Goal: Information Seeking & Learning: Learn about a topic

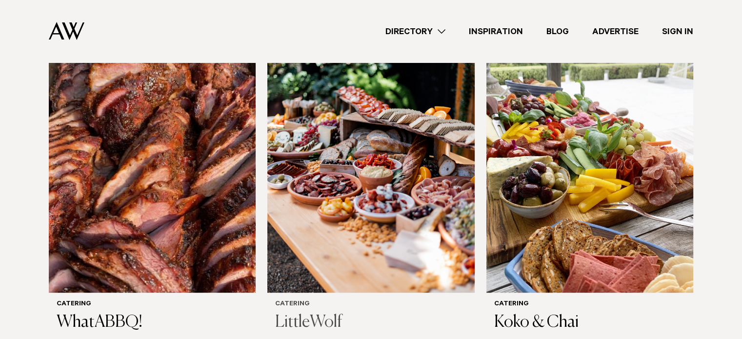
scroll to position [341, 0]
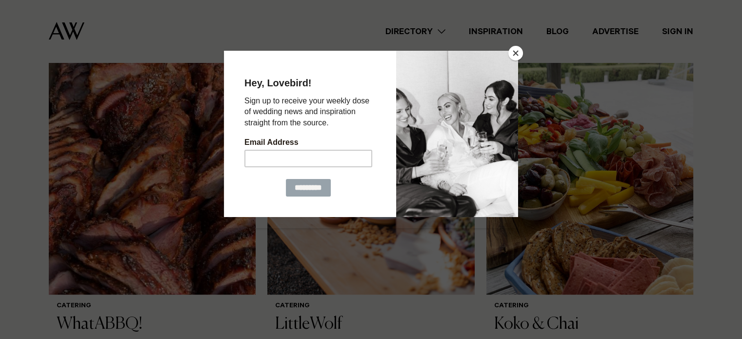
click at [517, 51] on button "Close" at bounding box center [515, 53] width 15 height 15
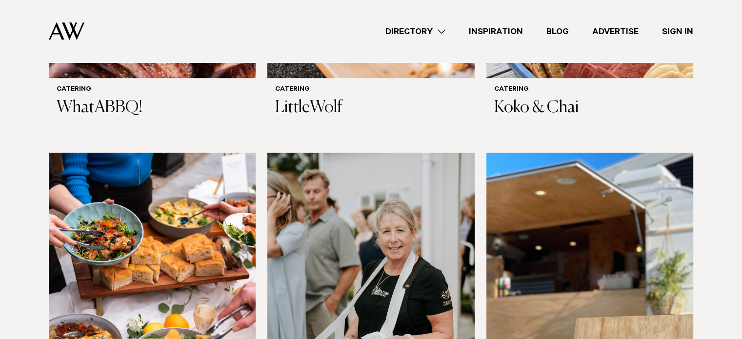
scroll to position [488, 0]
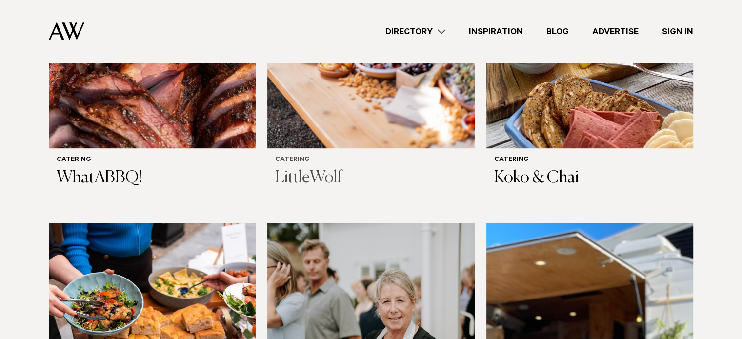
click at [352, 120] on img at bounding box center [370, 9] width 207 height 277
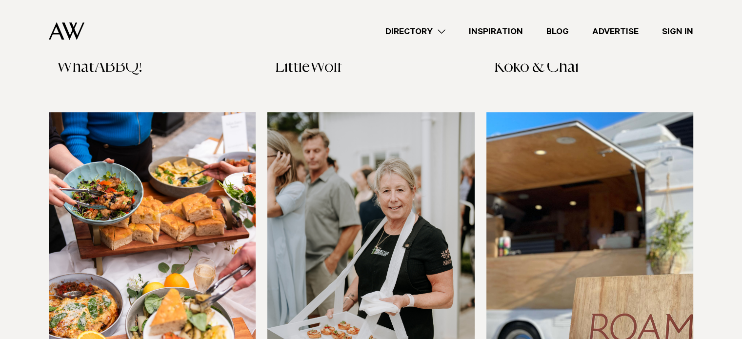
scroll to position [780, 0]
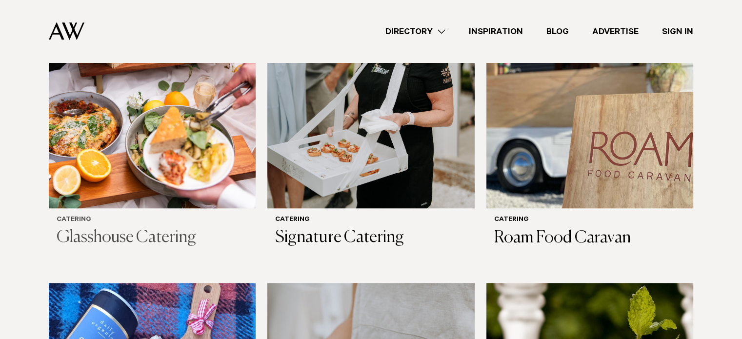
click at [156, 150] on img at bounding box center [152, 68] width 207 height 277
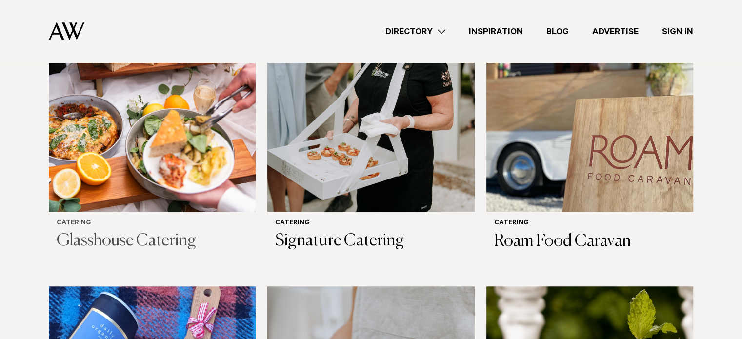
click at [145, 190] on img at bounding box center [152, 72] width 207 height 277
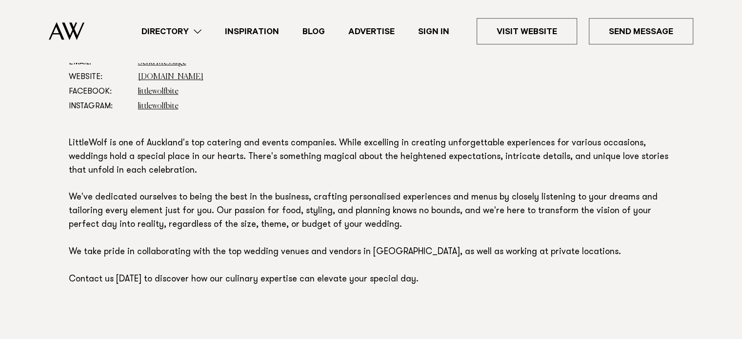
scroll to position [439, 0]
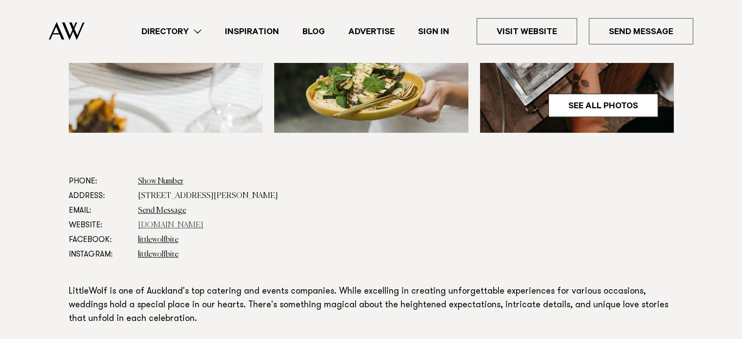
click at [168, 227] on link "www.littlewolfcatering.co.nz" at bounding box center [170, 225] width 65 height 8
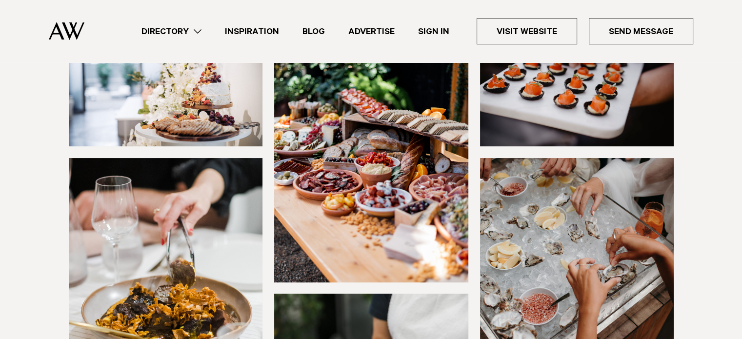
scroll to position [146, 0]
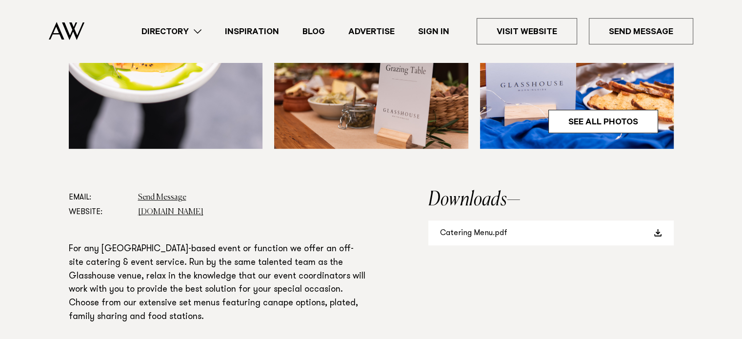
scroll to position [585, 0]
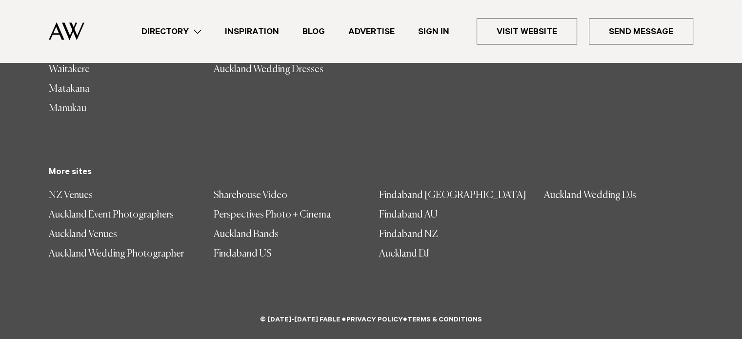
scroll to position [1633, 0]
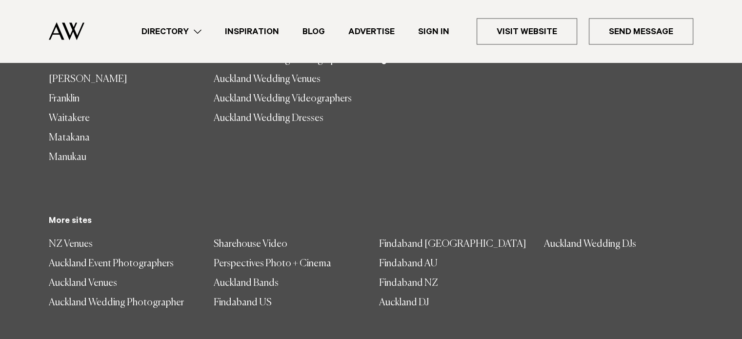
click at [175, 33] on link "Directory" at bounding box center [171, 31] width 83 height 13
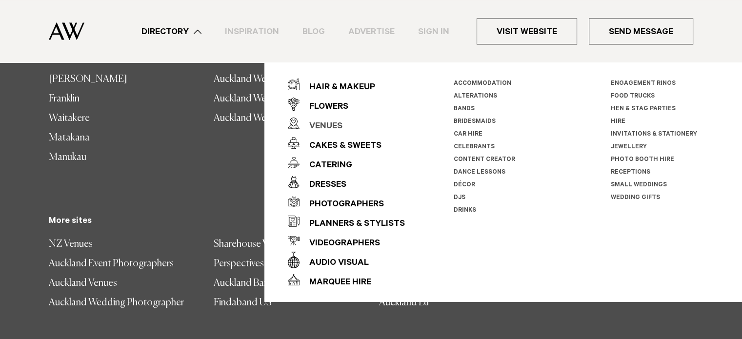
click at [327, 124] on div "Venues" at bounding box center [320, 127] width 43 height 20
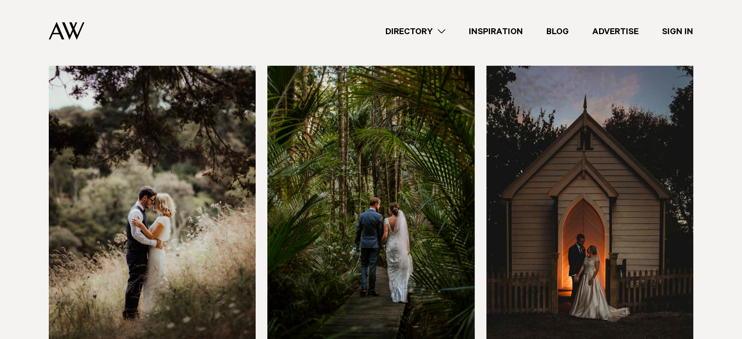
scroll to position [3023, 0]
